Goal: Task Accomplishment & Management: Complete application form

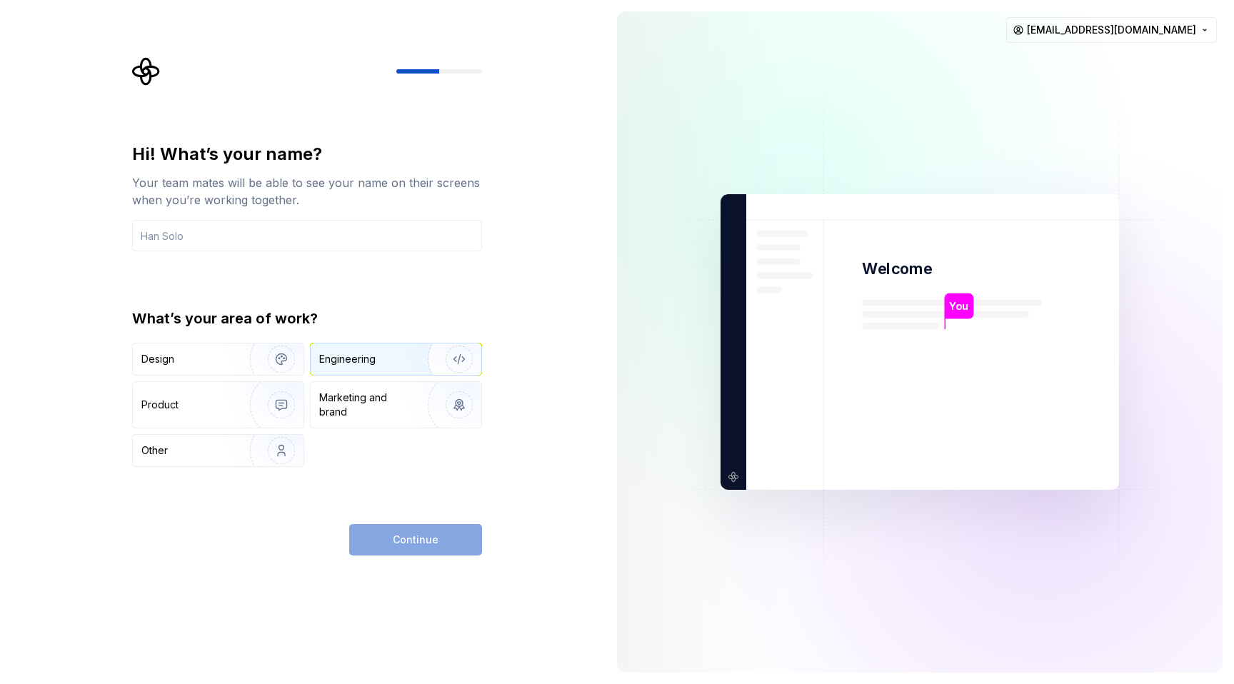
click at [393, 350] on div "Engineering" at bounding box center [396, 358] width 171 height 31
click at [330, 233] on input "text" at bounding box center [307, 235] width 350 height 31
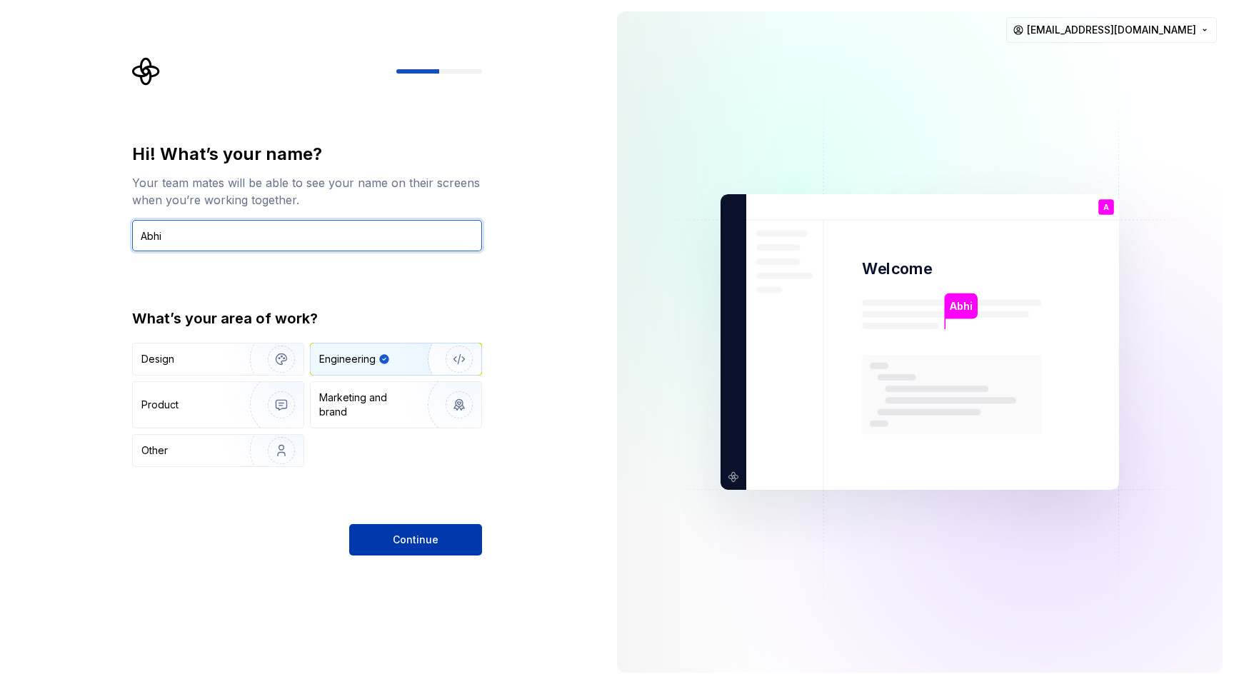
type input "Abhi"
click at [406, 539] on span "Continue" at bounding box center [416, 540] width 46 height 14
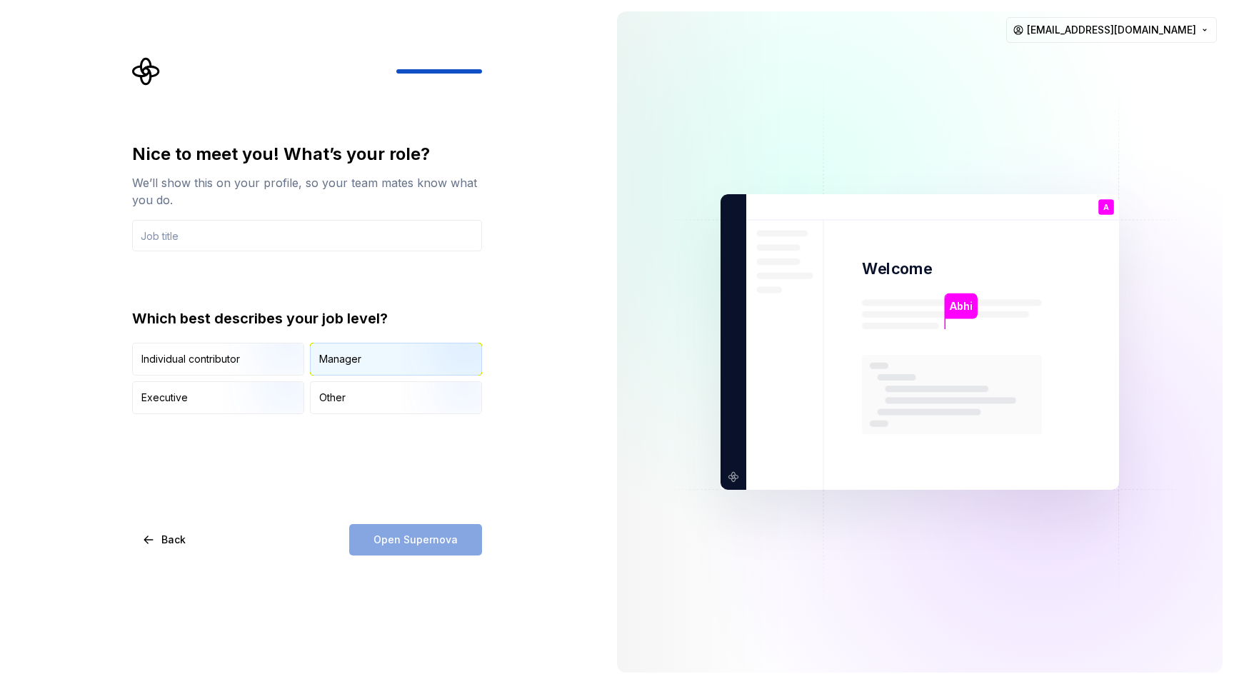
click at [346, 365] on div "Manager" at bounding box center [340, 359] width 42 height 14
click at [224, 448] on div "Nice to meet you! What’s your role? We’ll show this on your profile, so your te…" at bounding box center [307, 349] width 350 height 413
click at [241, 239] on input "text" at bounding box center [307, 235] width 350 height 31
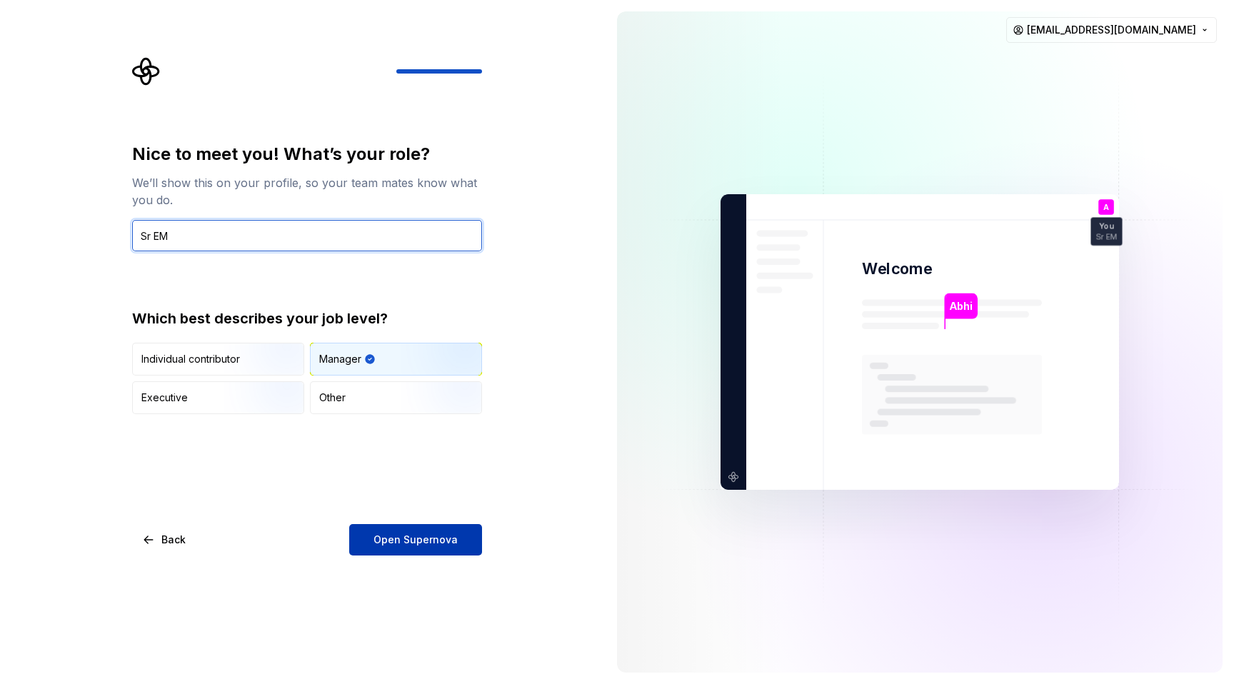
type input "Sr EM"
click at [412, 547] on button "Open Supernova" at bounding box center [415, 539] width 133 height 31
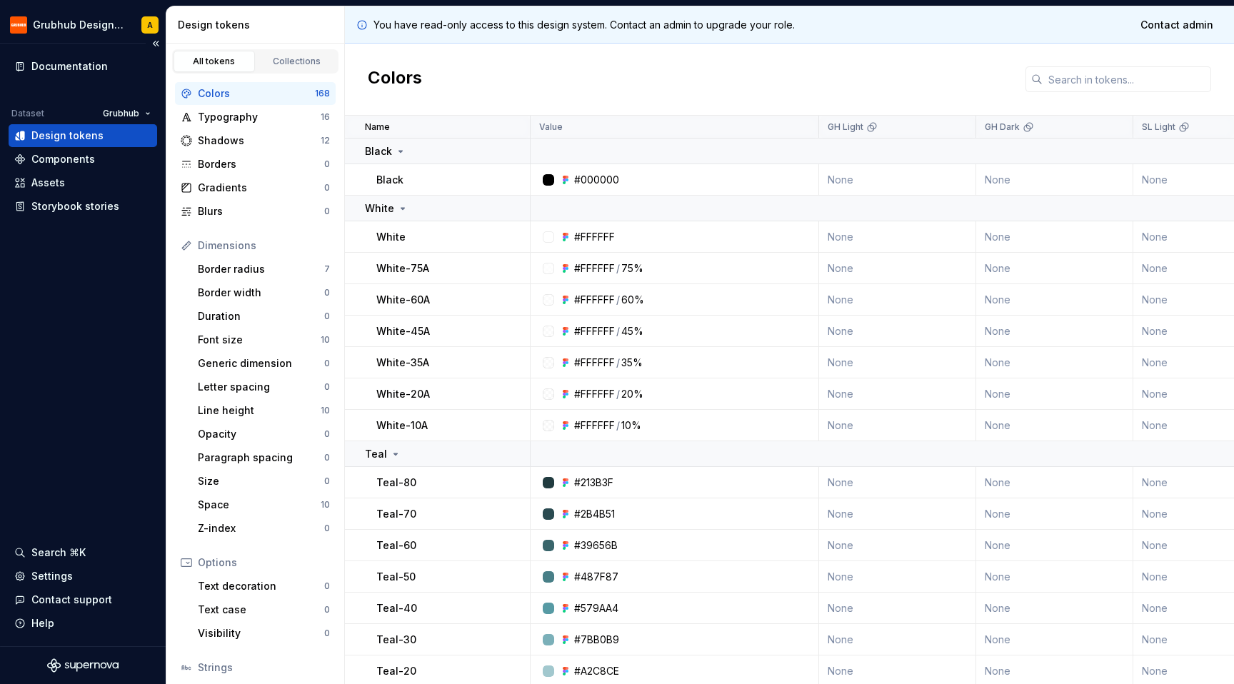
click at [71, 403] on div "Documentation Dataset Grubhub Design tokens Components Assets Storybook stories…" at bounding box center [83, 345] width 166 height 603
click at [132, 25] on html "Grubhub Design System A Documentation Dataset Grubhub Design tokens Components …" at bounding box center [617, 342] width 1234 height 684
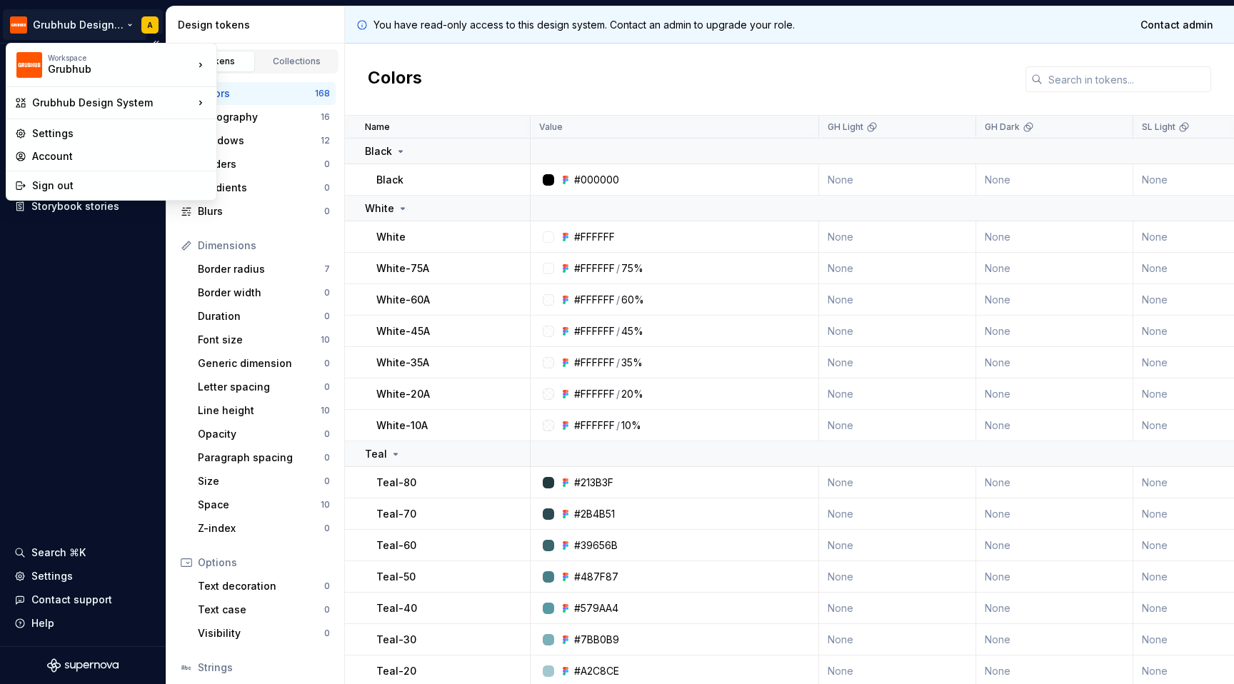
click at [132, 25] on html "Grubhub Design System A Documentation Dataset Grubhub Design tokens Components …" at bounding box center [617, 342] width 1234 height 684
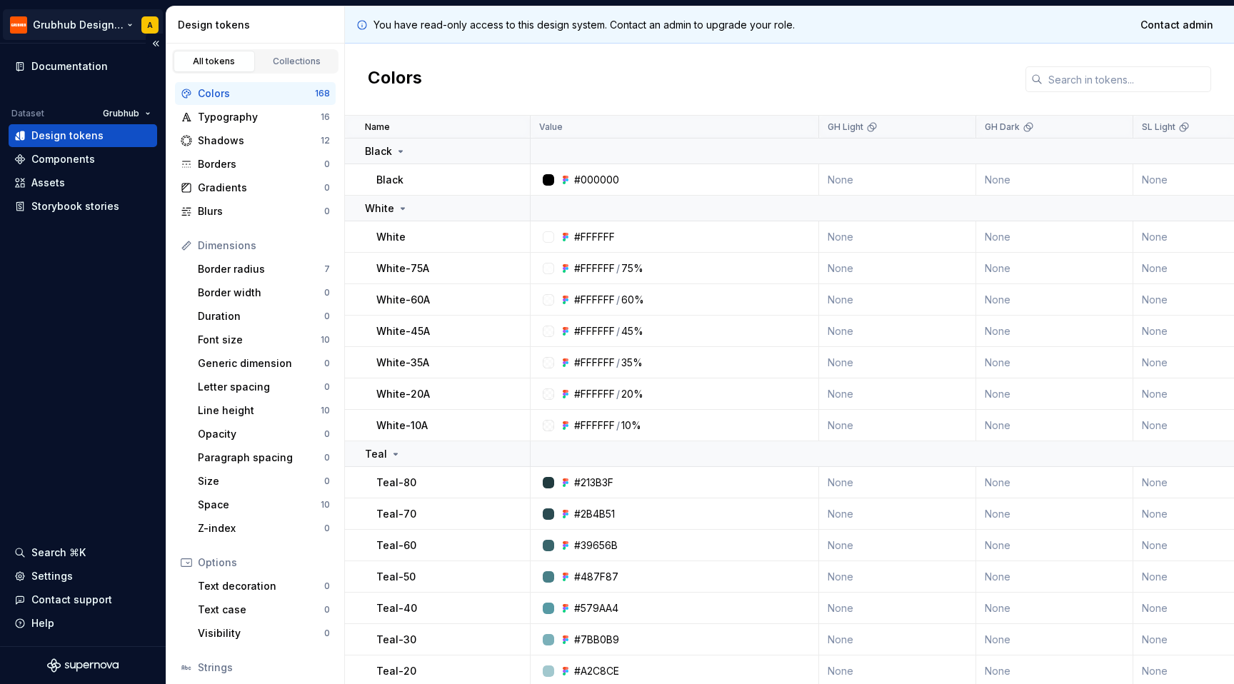
click at [121, 24] on html "Grubhub Design System A Documentation Dataset Grubhub Design tokens Components …" at bounding box center [617, 342] width 1234 height 684
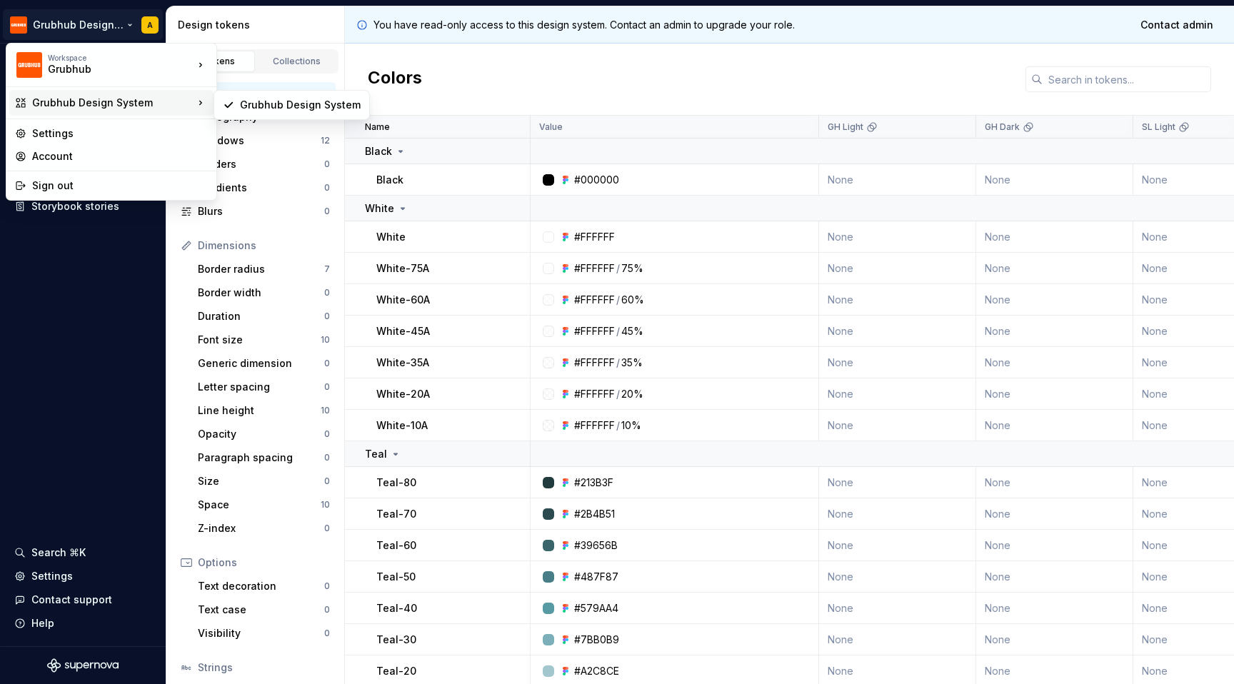
click at [109, 99] on div "Grubhub Design System" at bounding box center [112, 103] width 161 height 14
